Goal: Task Accomplishment & Management: Complete application form

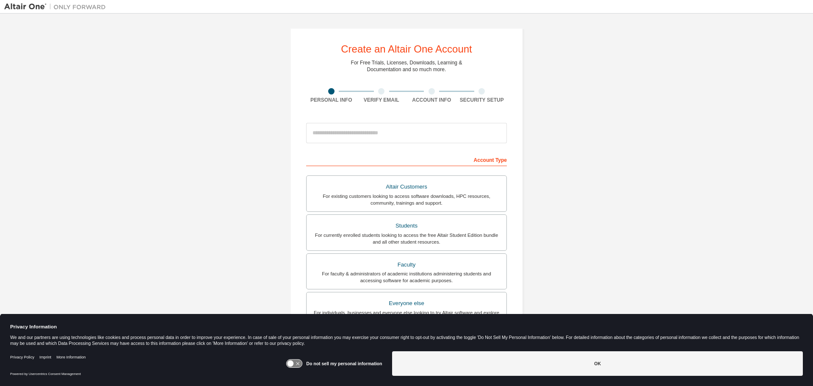
click at [370, 122] on div at bounding box center [406, 133] width 201 height 29
click at [372, 134] on input "email" at bounding box center [406, 133] width 201 height 20
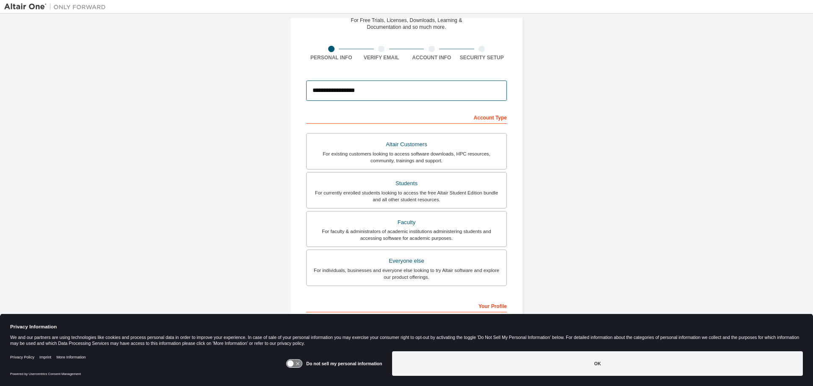
type input "**********"
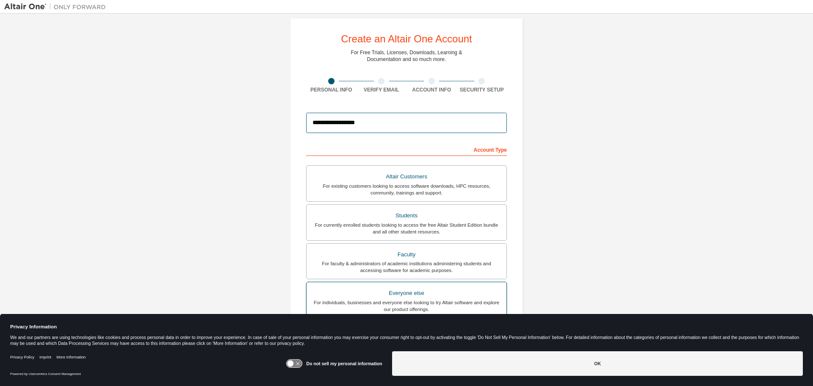
scroll to position [0, 0]
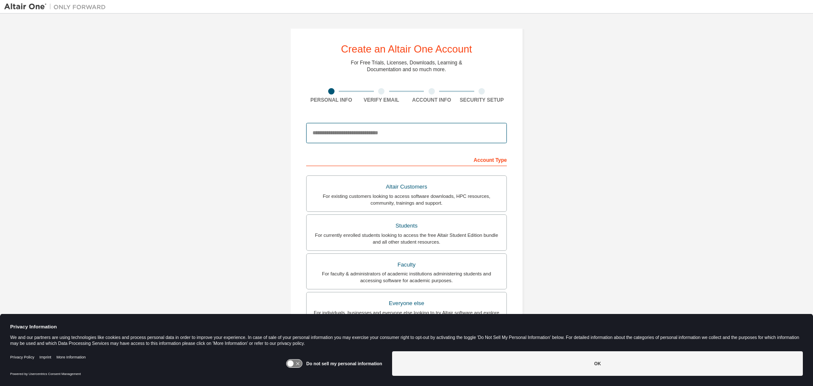
click at [420, 139] on input "email" at bounding box center [406, 133] width 201 height 20
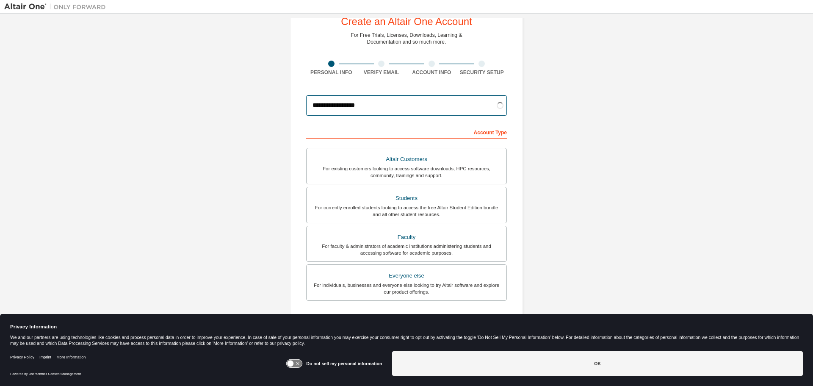
scroll to position [42, 0]
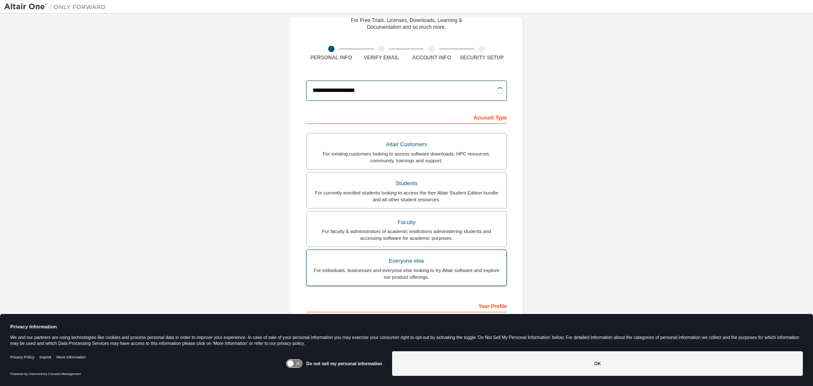
type input "**********"
click at [385, 260] on div "Everyone else" at bounding box center [407, 261] width 190 height 12
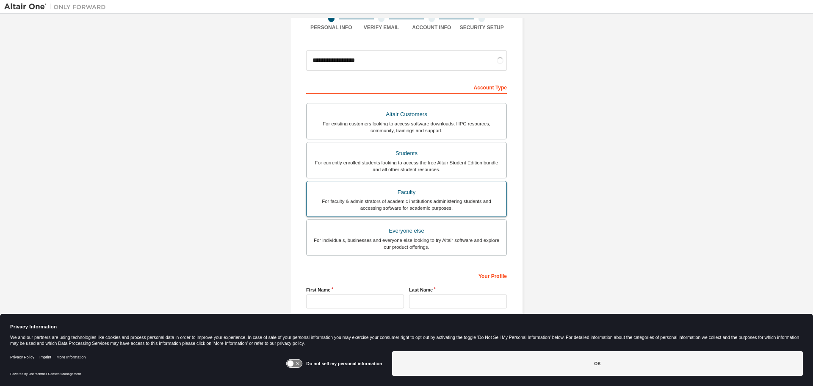
scroll to position [109, 0]
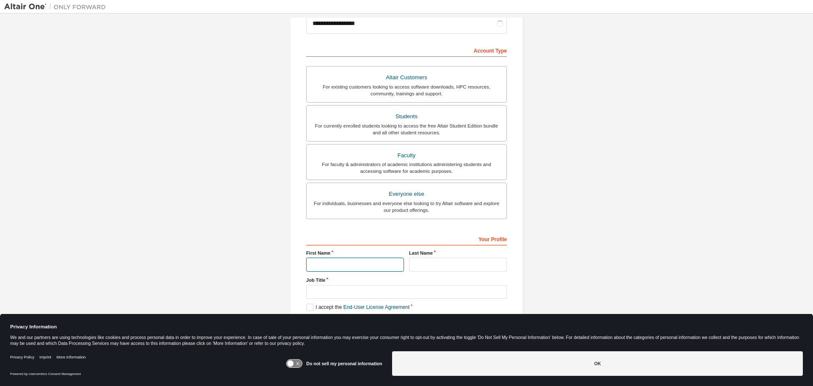
click at [323, 262] on input "text" at bounding box center [355, 264] width 98 height 14
type input "****"
click at [443, 255] on label "Last Name" at bounding box center [458, 252] width 98 height 7
click at [429, 261] on input "text" at bounding box center [458, 264] width 98 height 14
type input "**********"
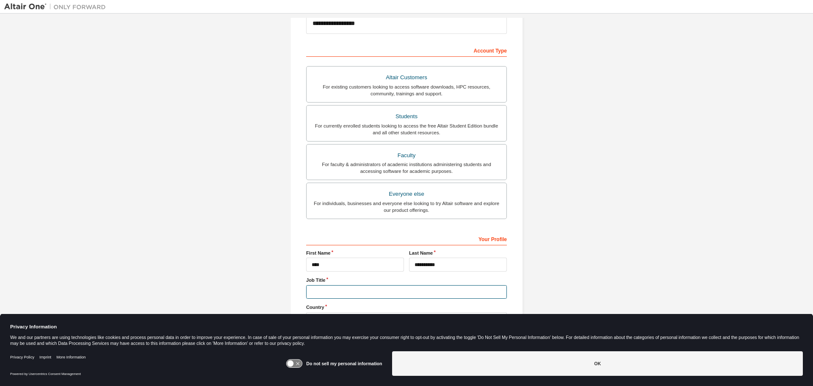
click at [426, 293] on input "text" at bounding box center [406, 292] width 201 height 14
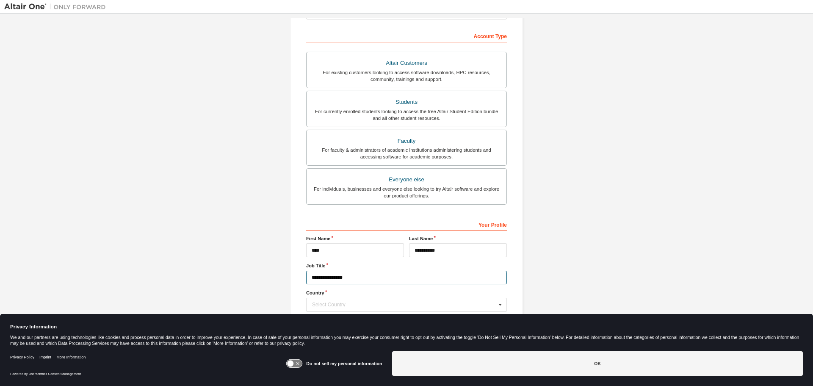
scroll to position [137, 0]
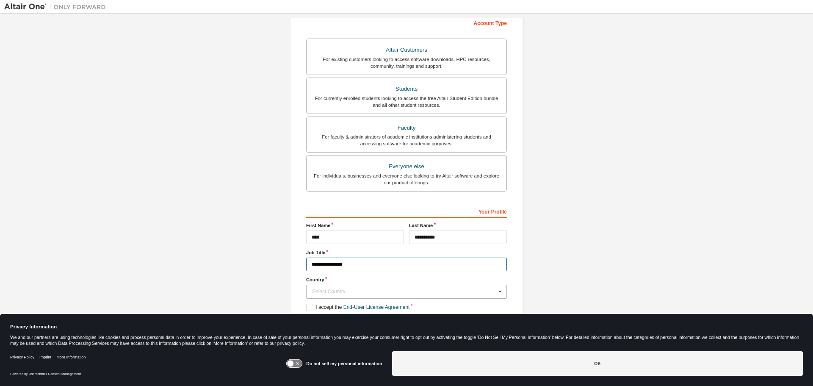
type input "**********"
click at [381, 292] on div "Select Country" at bounding box center [404, 291] width 184 height 5
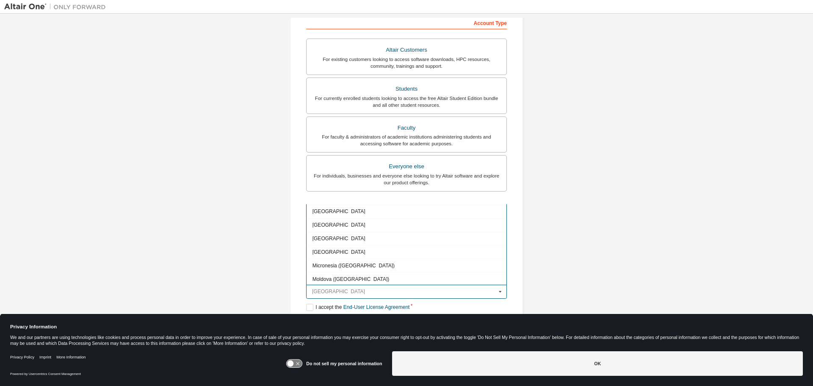
scroll to position [1778, 0]
click at [325, 262] on div "[GEOGRAPHIC_DATA]" at bounding box center [407, 266] width 200 height 14
type input "***"
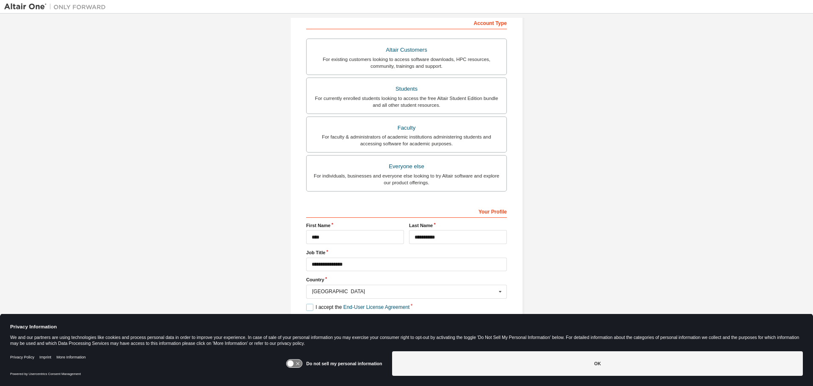
click at [310, 309] on label "I accept the End-User License Agreement" at bounding box center [357, 307] width 103 height 7
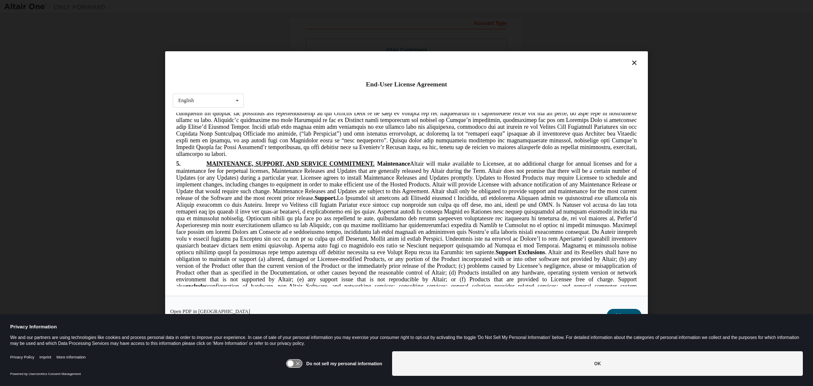
scroll to position [1143, 0]
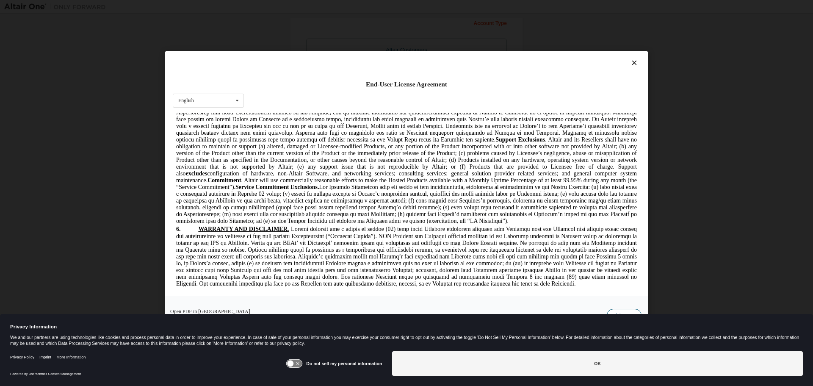
click at [625, 310] on button "I Accept" at bounding box center [624, 315] width 35 height 13
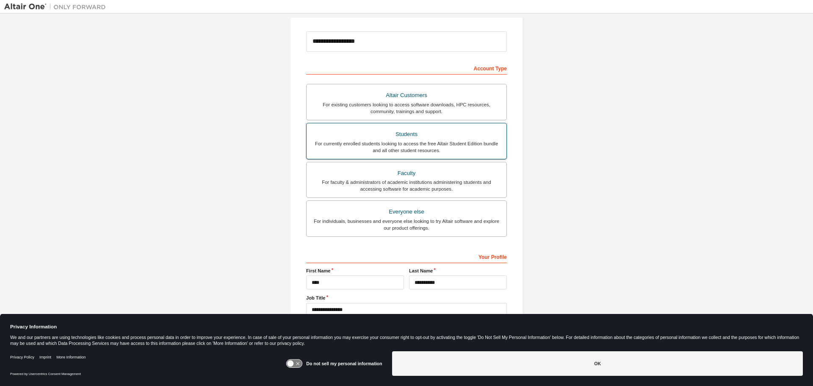
scroll to position [137, 0]
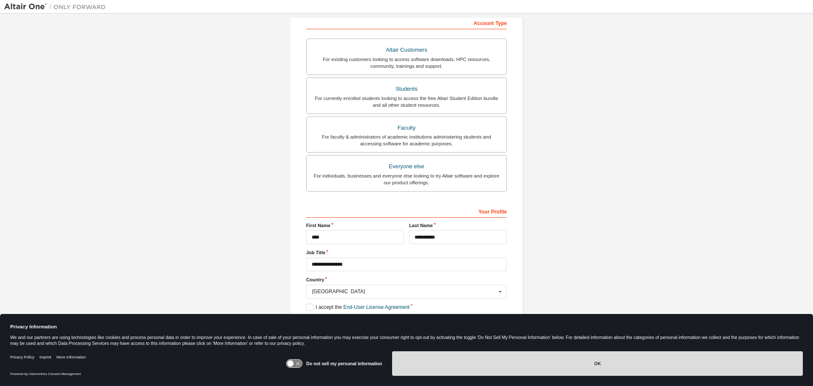
click at [566, 369] on button "OK" at bounding box center [597, 363] width 411 height 25
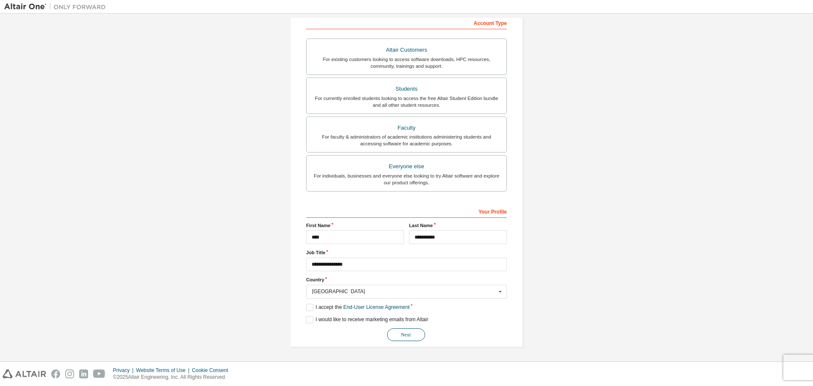
click at [407, 339] on button "Next" at bounding box center [406, 334] width 38 height 13
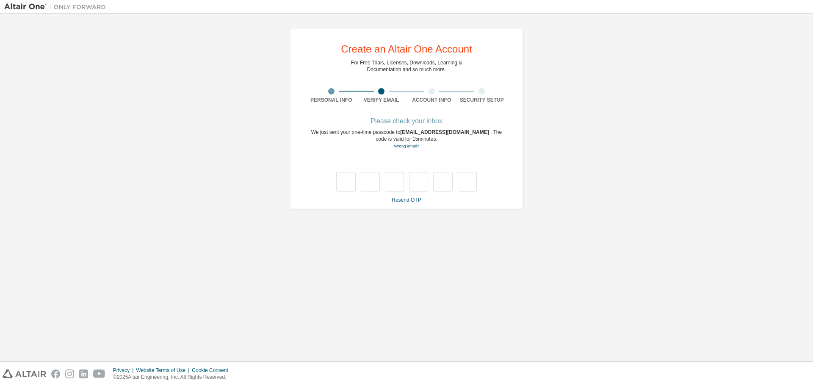
click at [356, 188] on div at bounding box center [406, 181] width 141 height 19
click at [352, 187] on input "text" at bounding box center [345, 181] width 19 height 19
type input "*"
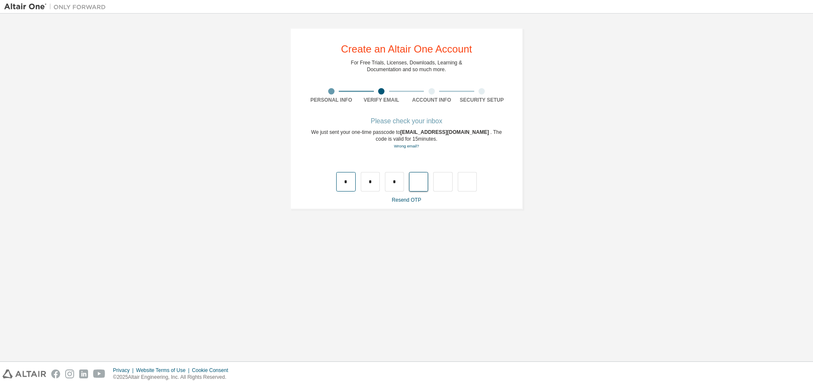
type input "*"
